Goal: Information Seeking & Learning: Learn about a topic

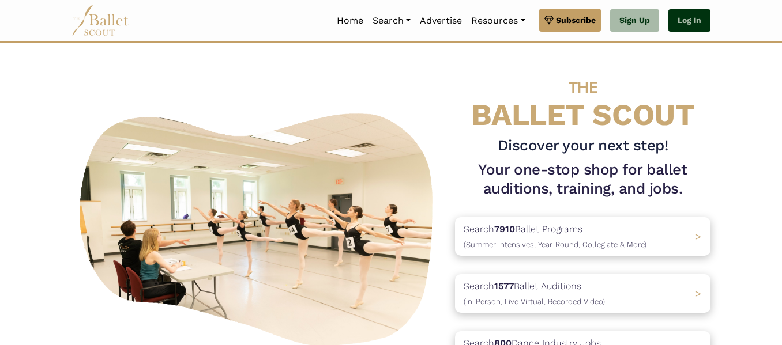
click at [688, 19] on link "Log In" at bounding box center [689, 20] width 42 height 23
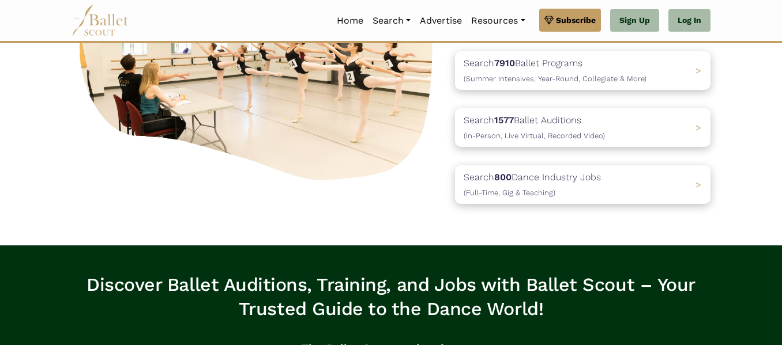
scroll to position [168, 0]
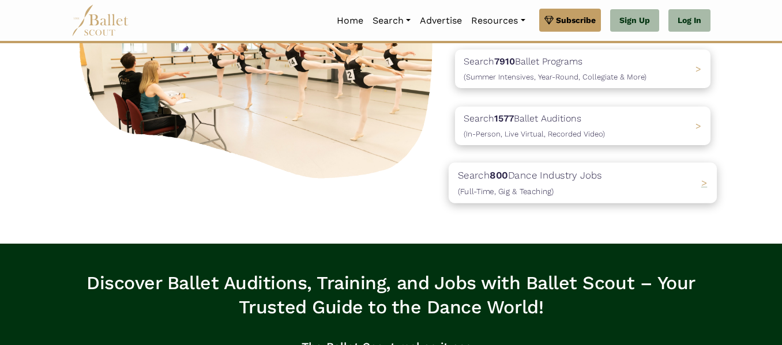
click at [702, 179] on span ">" at bounding box center [704, 184] width 6 height 12
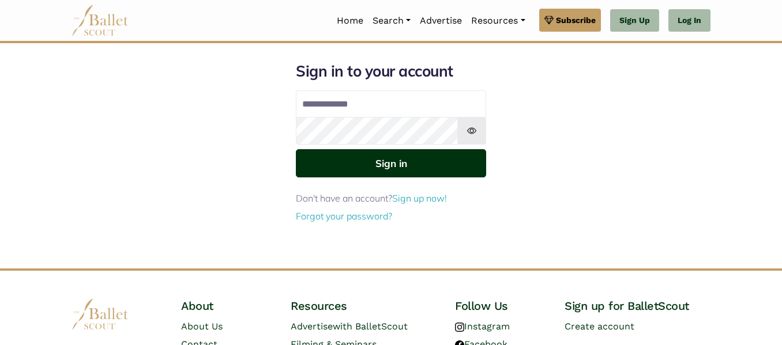
type input "**********"
click at [408, 169] on button "Sign in" at bounding box center [391, 163] width 190 height 28
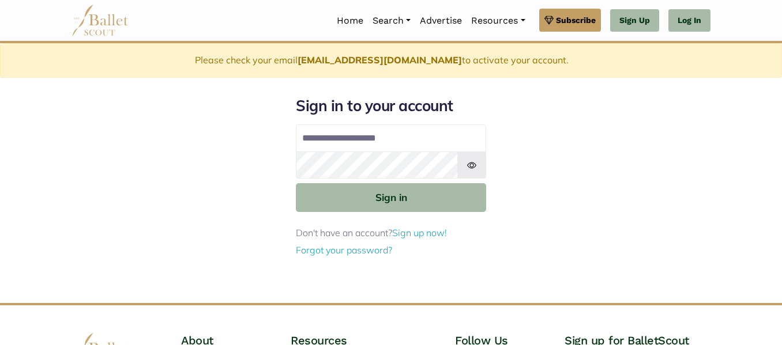
click at [503, 150] on div "**********" at bounding box center [390, 199] width 657 height 207
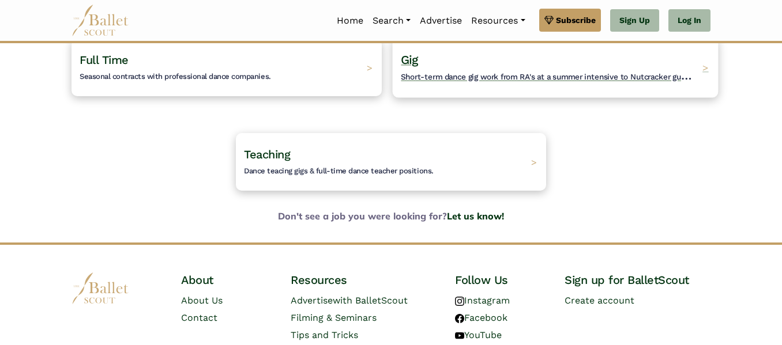
scroll to position [131, 0]
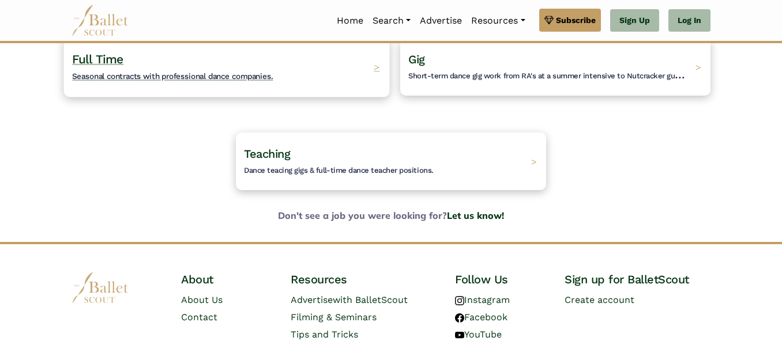
click at [310, 76] on div "Full Time Seasonal contracts with professional dance companies. >" at bounding box center [227, 66] width 326 height 61
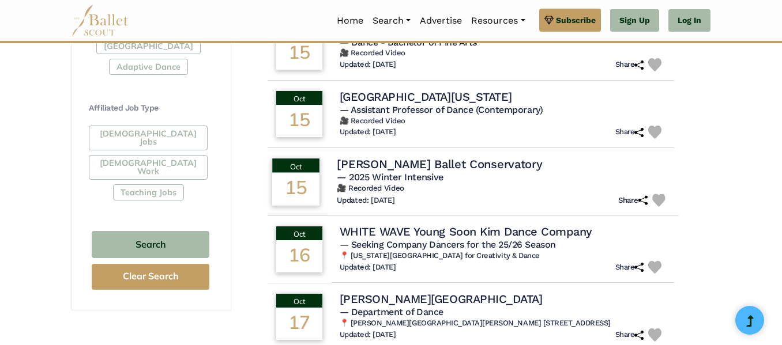
scroll to position [642, 0]
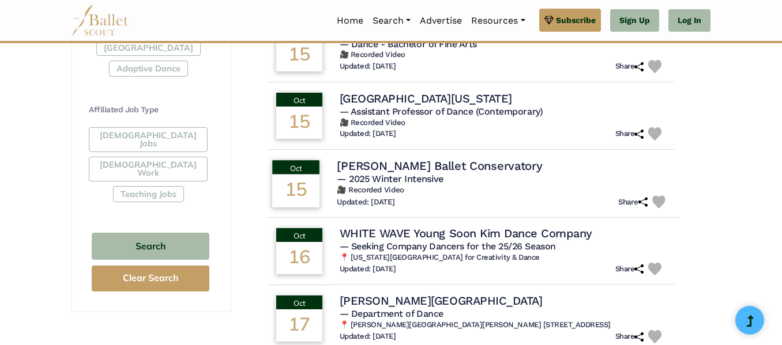
click at [409, 178] on span "— 2025 Winter Intensive" at bounding box center [390, 178] width 107 height 11
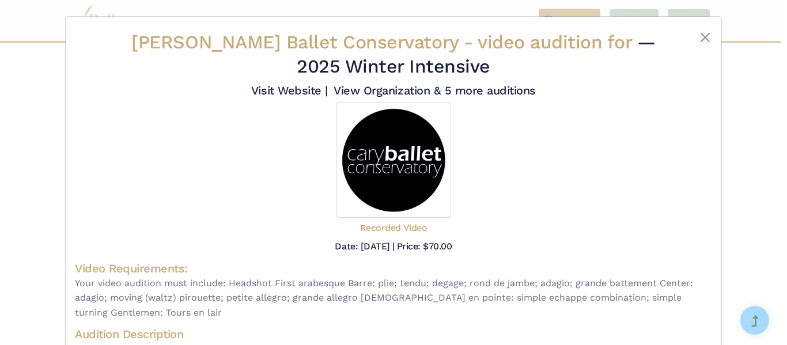
click at [547, 105] on div at bounding box center [394, 160] width 638 height 115
click at [699, 32] on button "Close" at bounding box center [706, 38] width 14 height 14
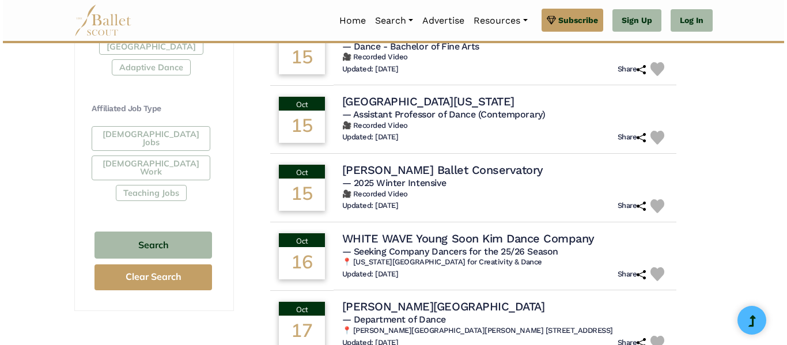
scroll to position [643, 0]
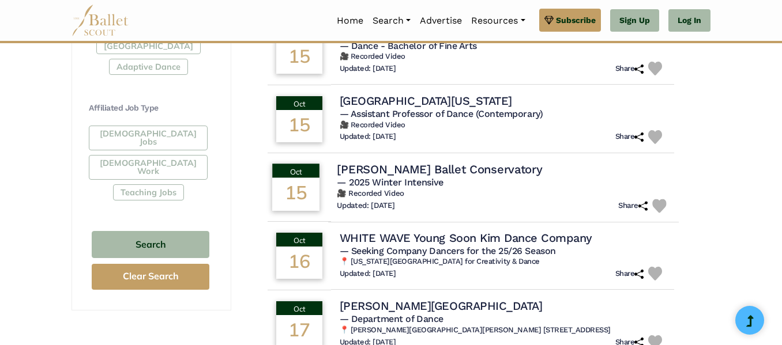
click at [482, 182] on h5 "— 2025 Winter Intensive" at bounding box center [503, 183] width 333 height 12
click at [459, 173] on h4 "Cary Ballet Conservatory" at bounding box center [439, 169] width 205 height 16
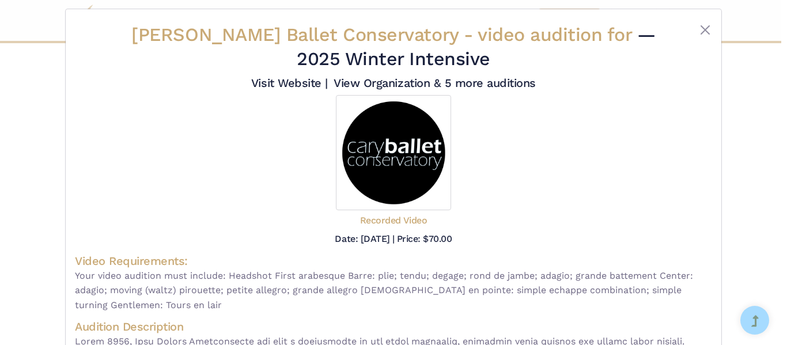
scroll to position [22, 0]
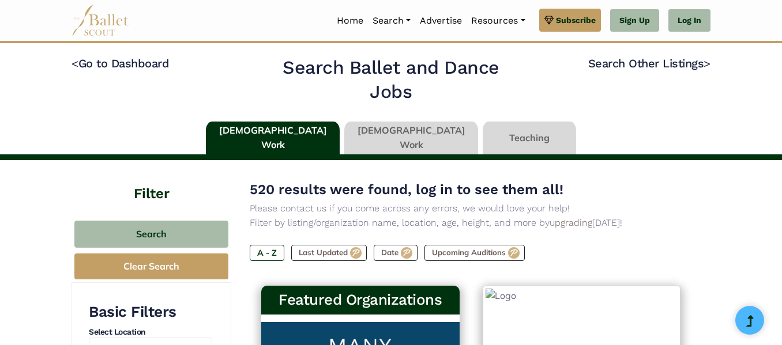
type input "******"
type input "*****"
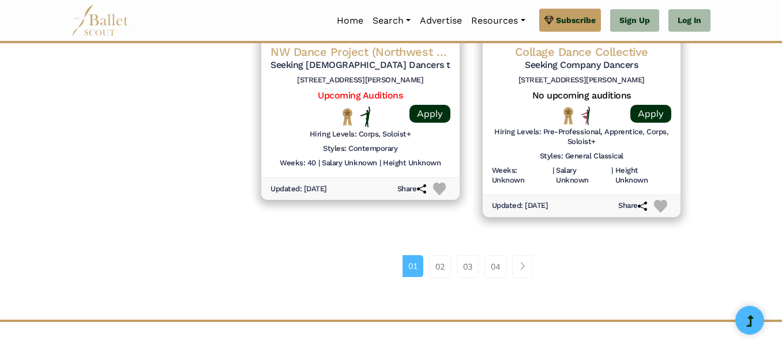
scroll to position [1658, 0]
click at [384, 267] on div "01 02 03 04" at bounding box center [471, 265] width 442 height 23
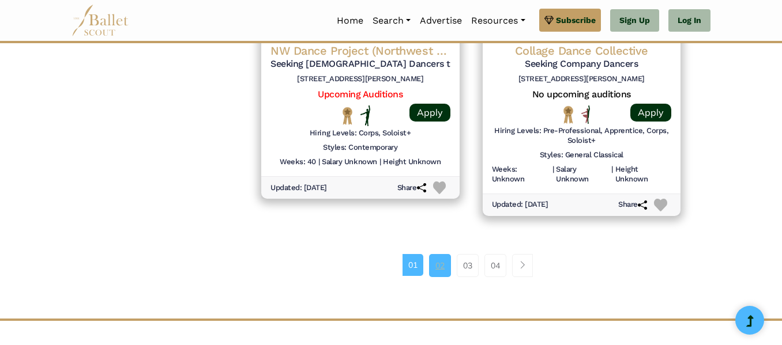
click at [434, 271] on link "02" at bounding box center [440, 265] width 22 height 23
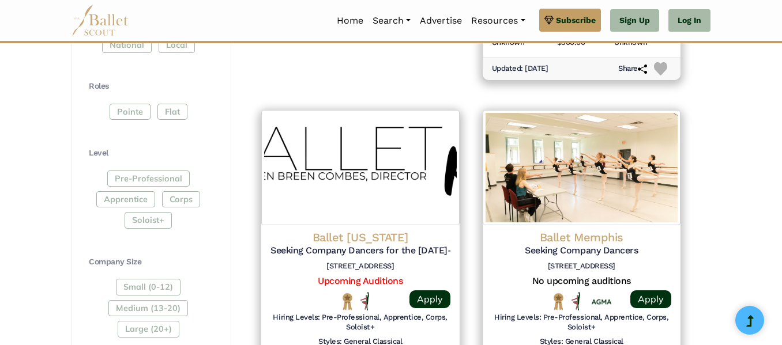
scroll to position [559, 0]
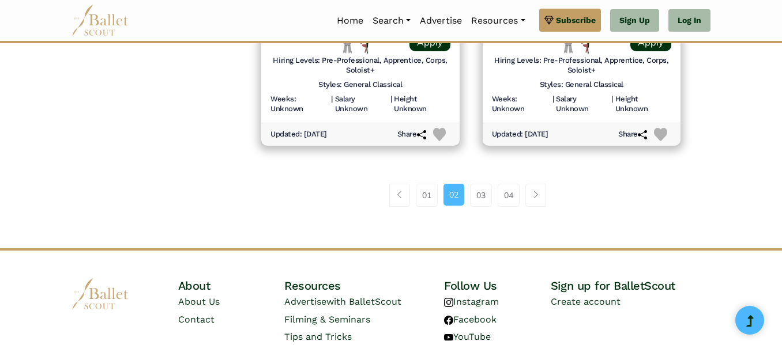
scroll to position [1736, 0]
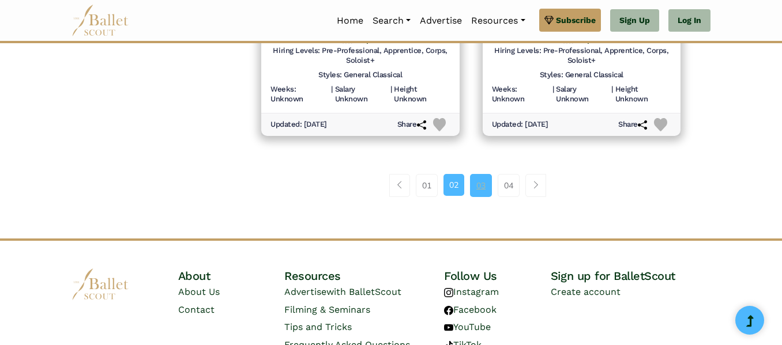
click at [490, 189] on link "03" at bounding box center [481, 185] width 22 height 23
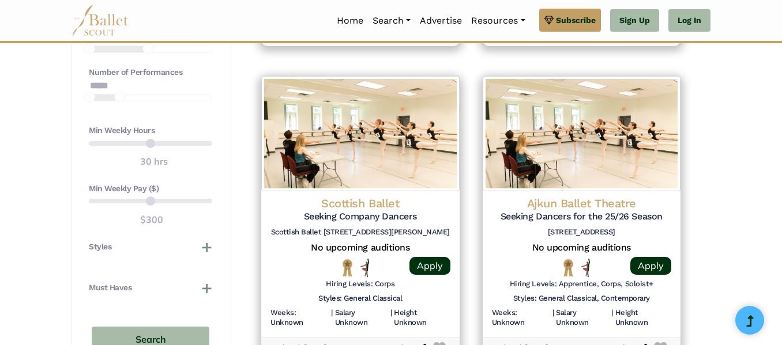
scroll to position [849, 0]
